Goal: Find contact information: Find contact information

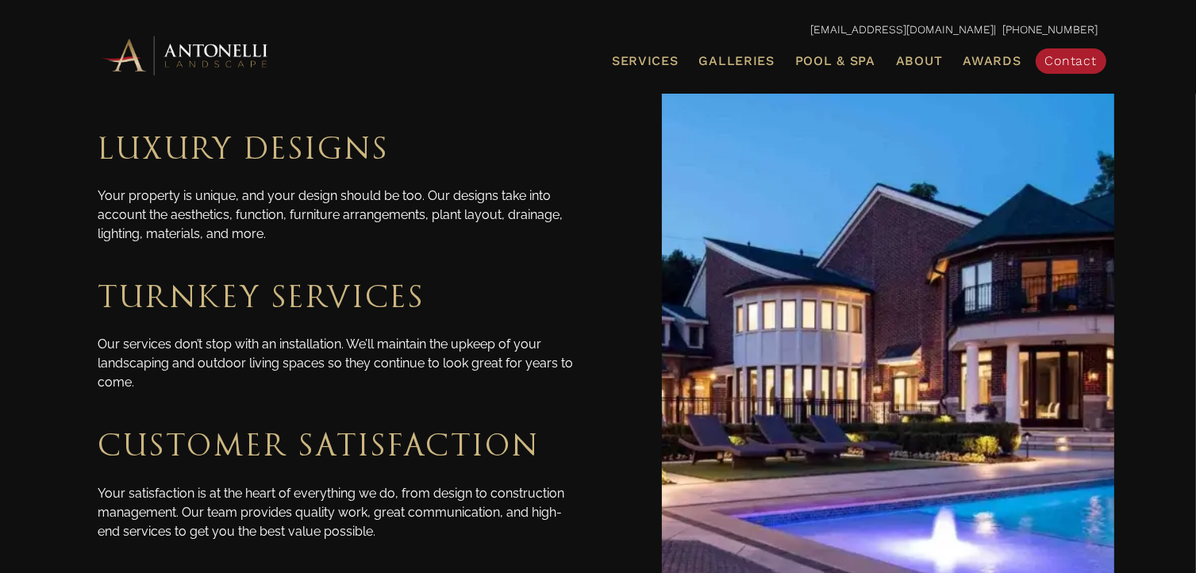
scroll to position [2699, 0]
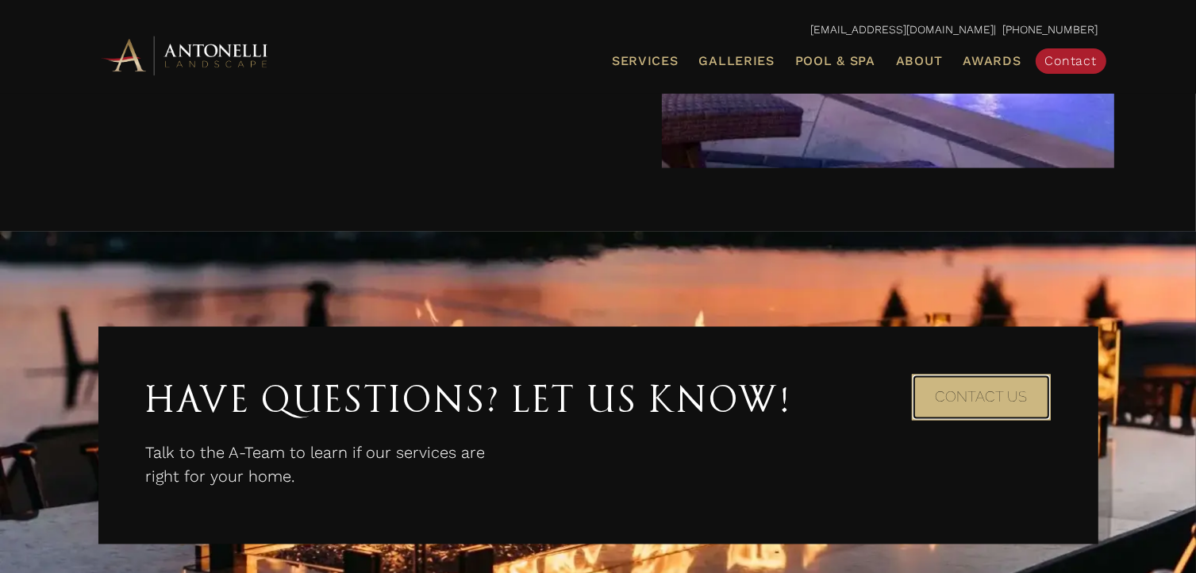
click at [1029, 399] on link "Contact Us" at bounding box center [981, 398] width 139 height 46
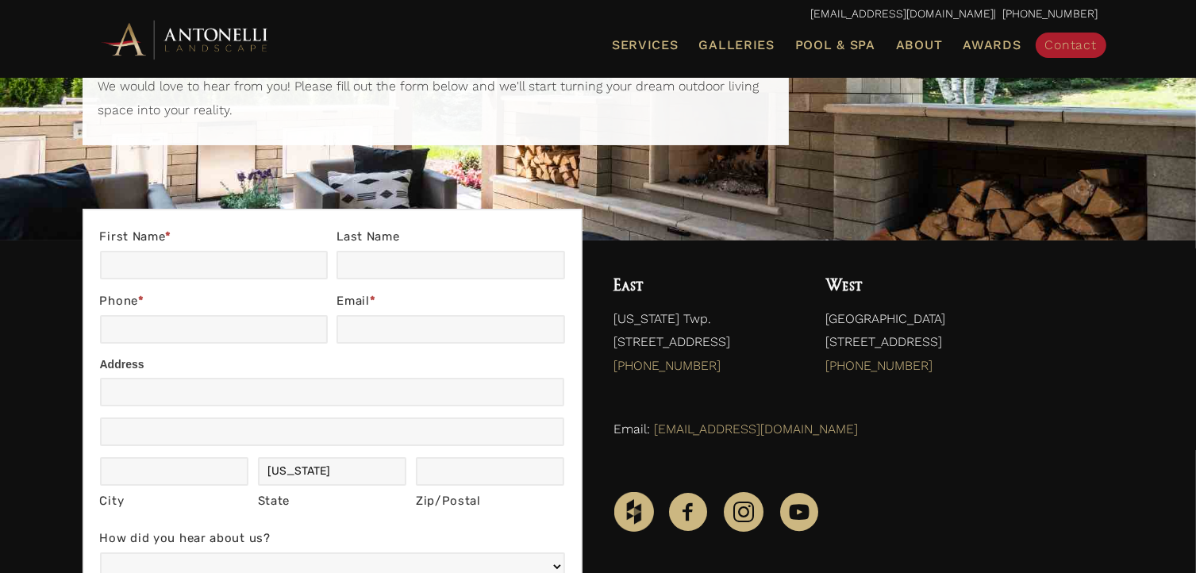
scroll to position [397, 0]
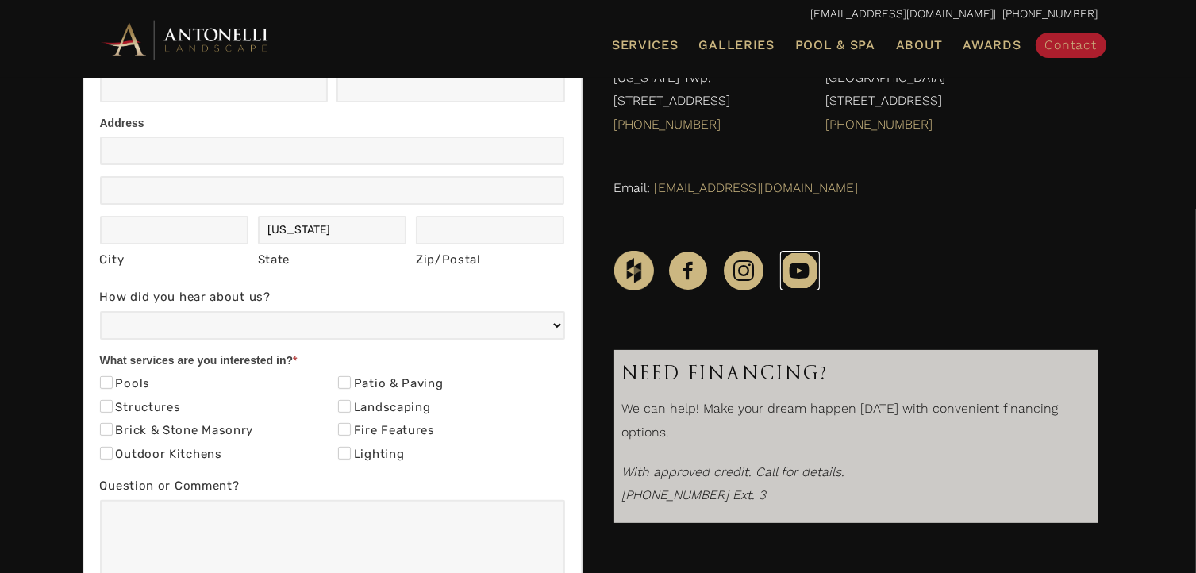
click at [802, 271] on icon "YouTube" at bounding box center [800, 271] width 40 height 40
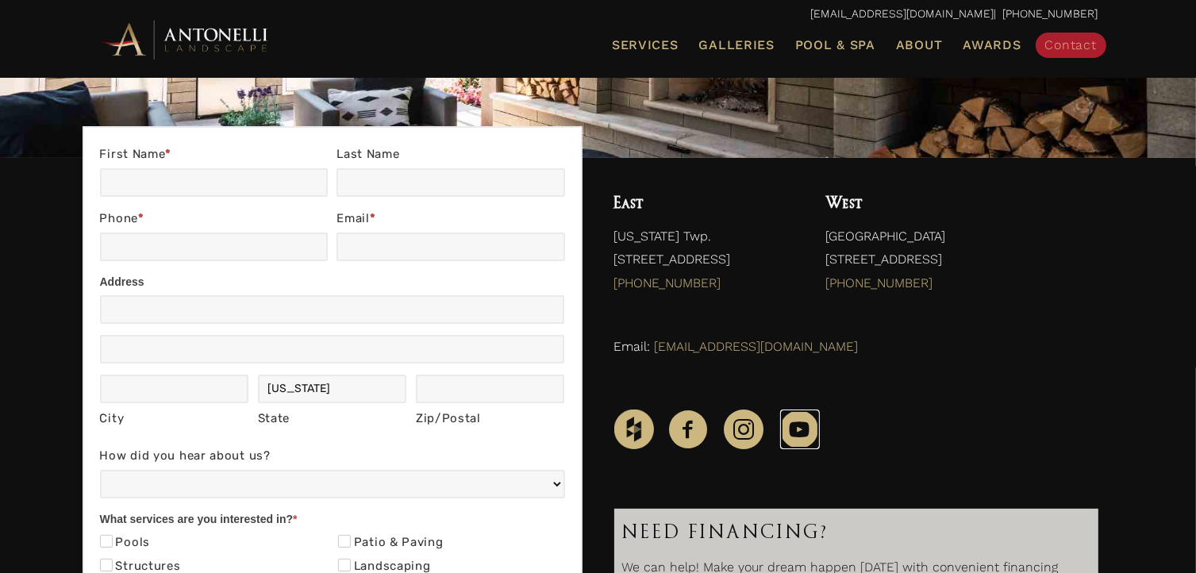
scroll to position [0, 0]
